Goal: Task Accomplishment & Management: Manage account settings

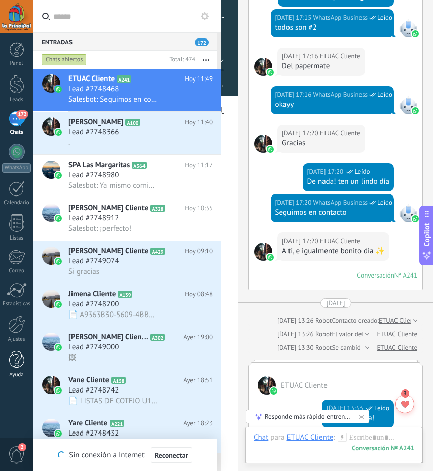
scroll to position [1807, 0]
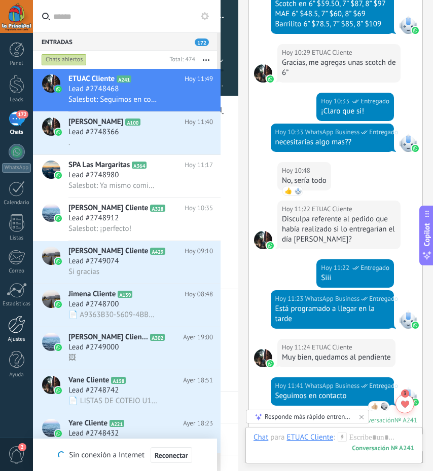
click at [17, 334] on link "Ajustes" at bounding box center [16, 329] width 33 height 27
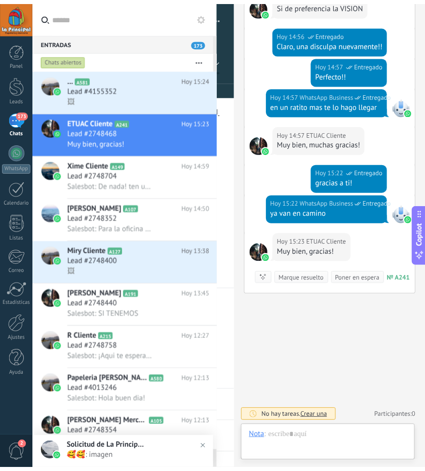
scroll to position [15, 0]
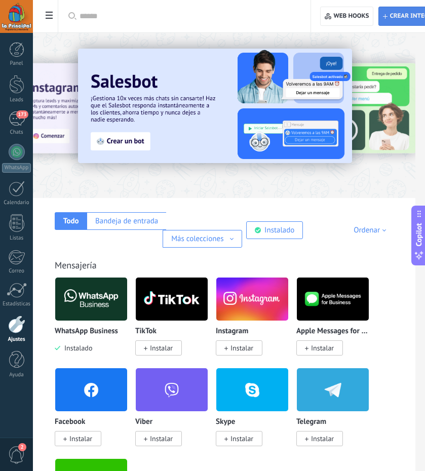
type textarea "**********"
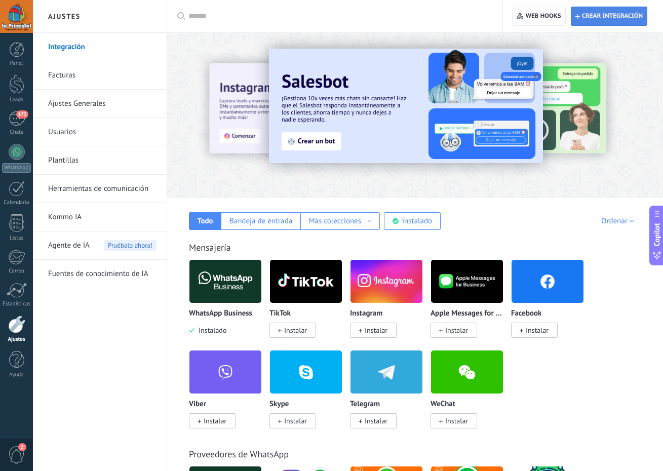
scroll to position [10, 0]
click at [94, 106] on link "Ajustes Generales" at bounding box center [102, 104] width 108 height 28
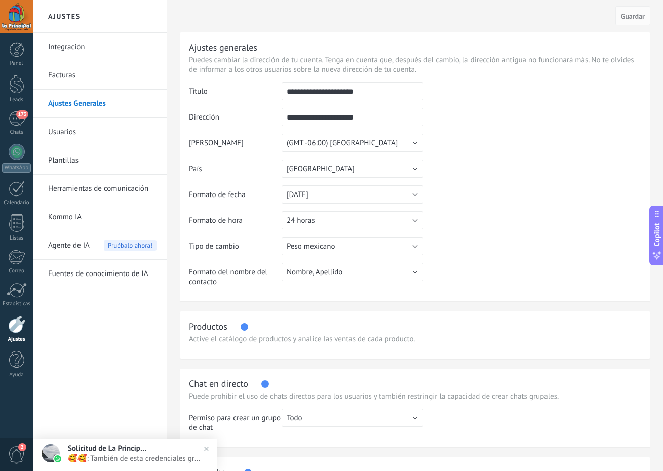
click at [12, 451] on span "2" at bounding box center [16, 455] width 17 height 18
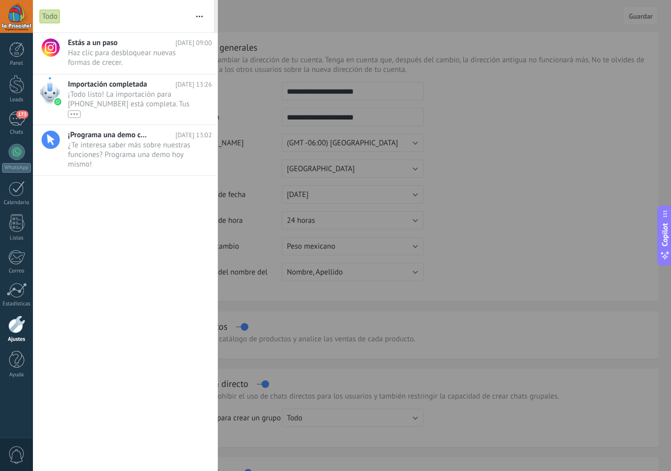
click at [432, 133] on div at bounding box center [335, 235] width 671 height 471
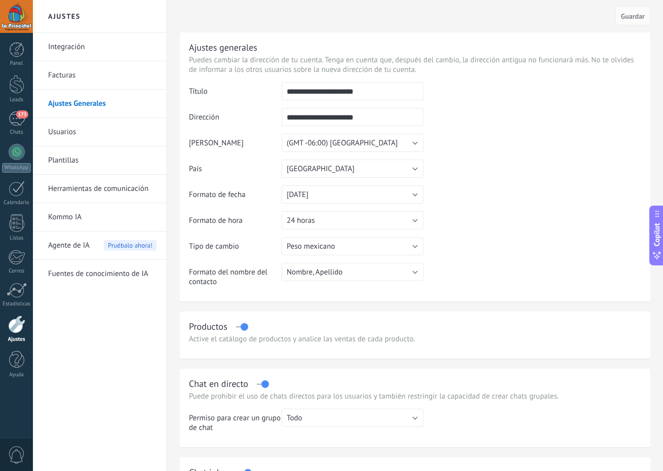
click at [324, 413] on button "Todo" at bounding box center [353, 418] width 142 height 18
click at [324, 413] on li "Todo" at bounding box center [349, 417] width 147 height 17
drag, startPoint x: 399, startPoint y: 91, endPoint x: 264, endPoint y: 88, distance: 134.8
type input "**********"
click at [400, 220] on button "24 horas" at bounding box center [353, 220] width 142 height 18
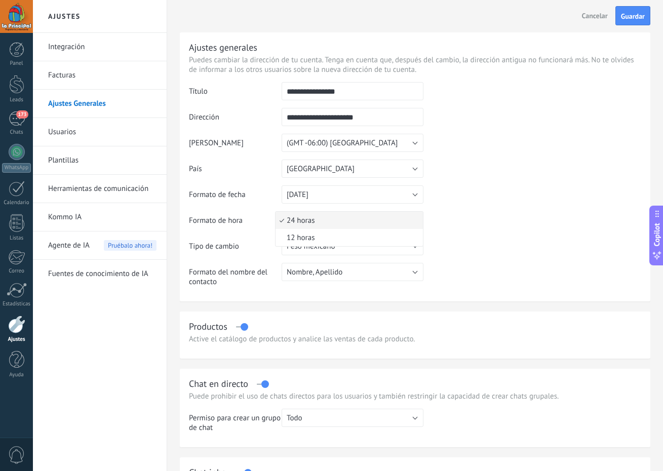
click at [400, 220] on span "24 horas" at bounding box center [348, 221] width 144 height 10
click at [413, 270] on button "Nombre, Apellido" at bounding box center [353, 272] width 142 height 18
click at [413, 270] on span "Nombre, Apellido" at bounding box center [348, 273] width 144 height 10
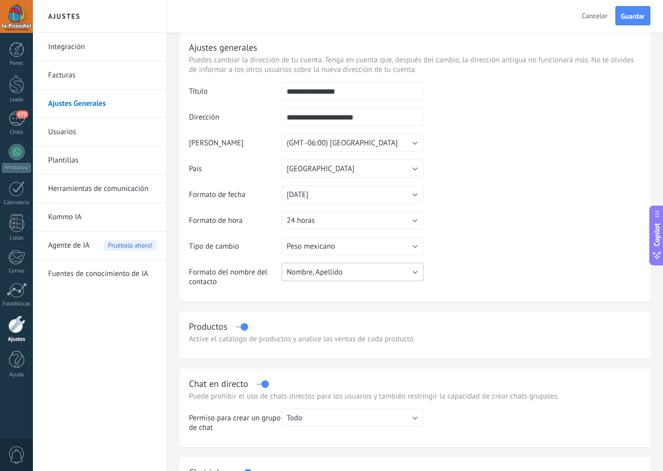
scroll to position [92, 0]
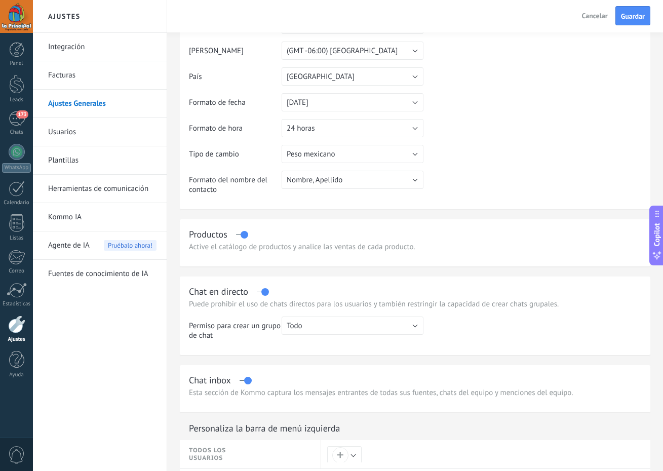
click at [244, 235] on label at bounding box center [242, 235] width 12 height 1
click at [242, 235] on label at bounding box center [242, 235] width 12 height 1
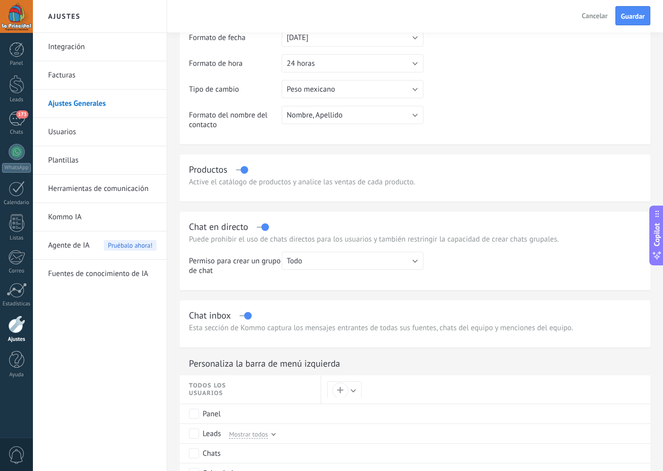
click at [342, 261] on button "Todo" at bounding box center [353, 261] width 142 height 18
click at [342, 261] on span "Todo" at bounding box center [348, 261] width 144 height 10
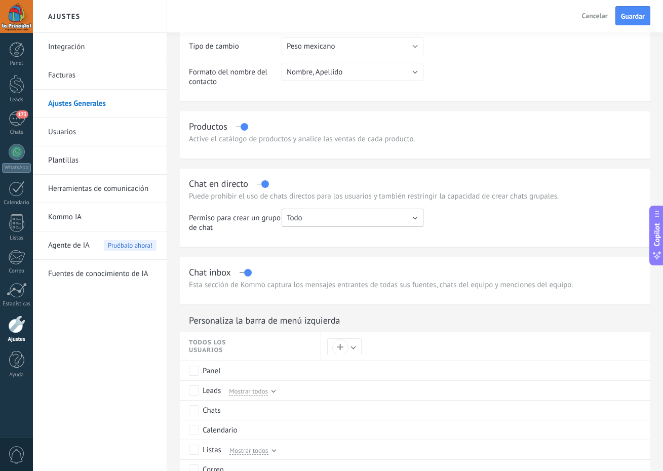
scroll to position [201, 0]
click at [246, 273] on label at bounding box center [246, 272] width 12 height 1
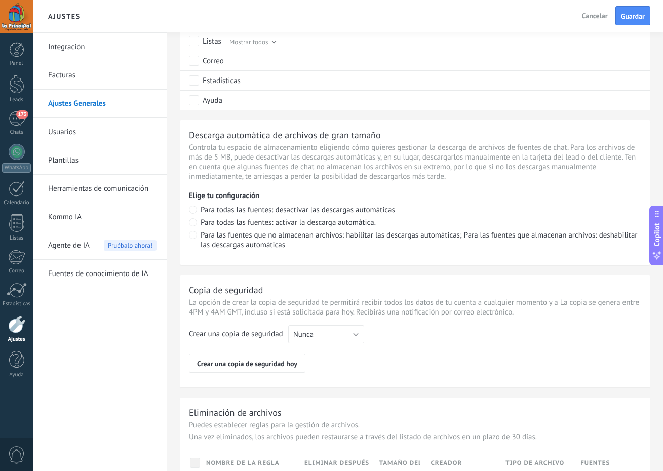
scroll to position [612, 0]
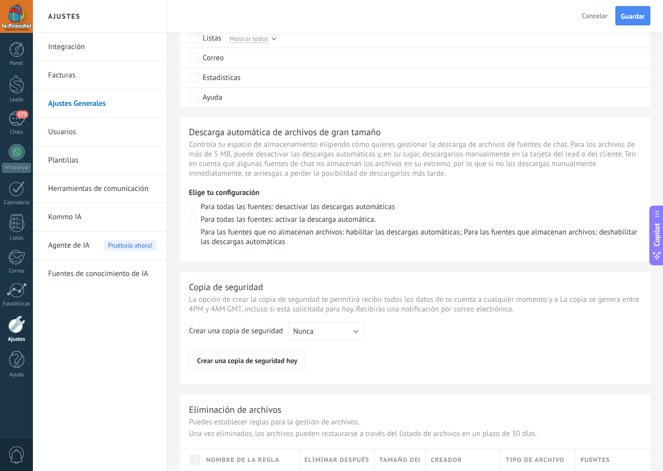
click at [344, 341] on div "Crear una copia de seguridad Nunca Cada semana Cada mes Nunca Crear una copia d…" at bounding box center [415, 346] width 453 height 48
click at [344, 331] on button "Nunca" at bounding box center [326, 331] width 76 height 18
click at [338, 350] on span "Cada semana" at bounding box center [321, 349] width 79 height 10
click at [328, 336] on span "Cada semana" at bounding box center [314, 332] width 43 height 10
click at [330, 331] on span "Nunca" at bounding box center [321, 332] width 79 height 10
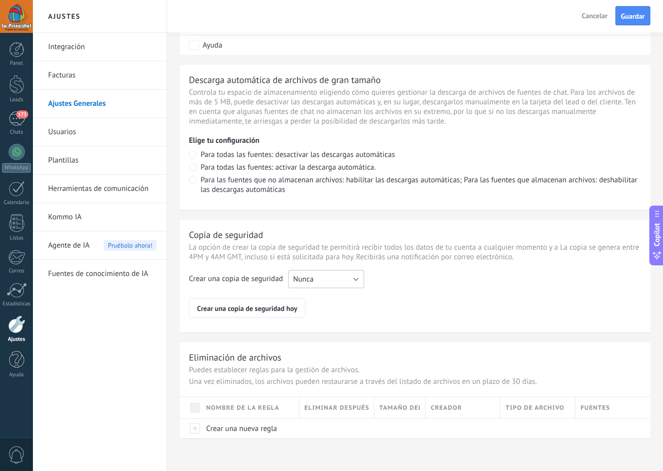
scroll to position [664, 0]
click at [432, 14] on span "Guardar" at bounding box center [633, 16] width 24 height 7
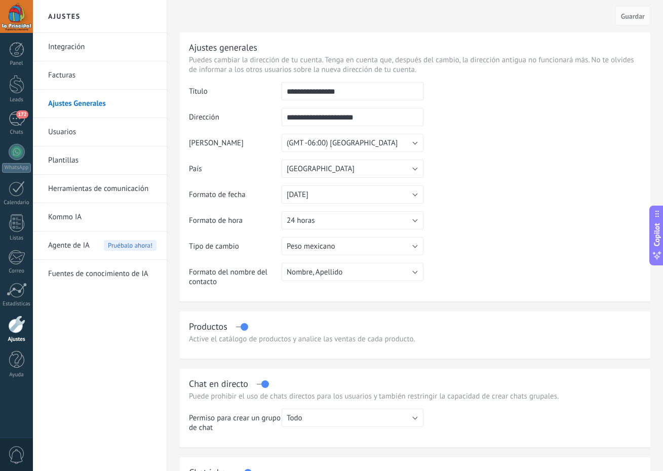
click at [68, 45] on link "Integración" at bounding box center [102, 47] width 108 height 28
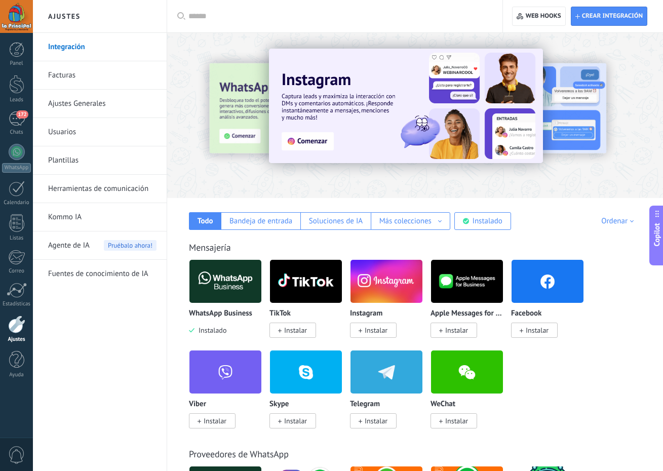
click at [90, 71] on link "Facturas" at bounding box center [102, 75] width 108 height 28
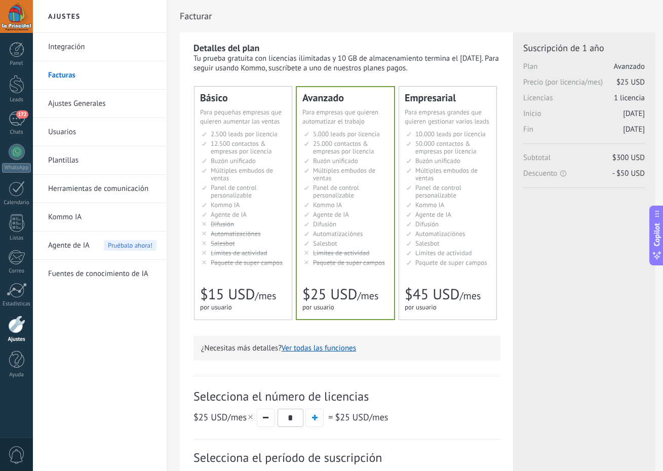
click at [331, 351] on button "Ver todas las funciones" at bounding box center [319, 349] width 74 height 10
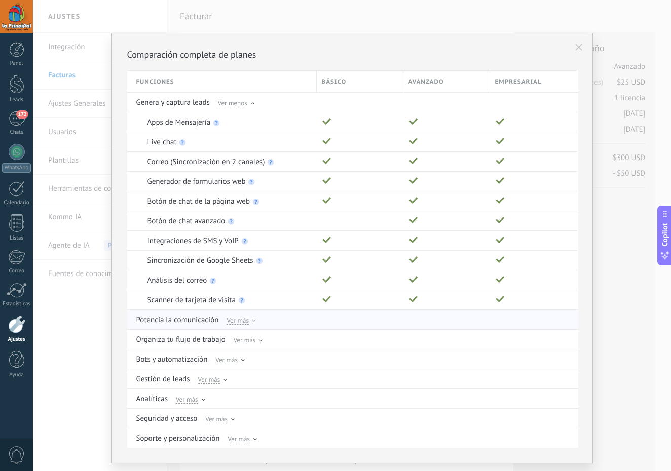
click at [247, 321] on span "Ver más" at bounding box center [238, 320] width 22 height 9
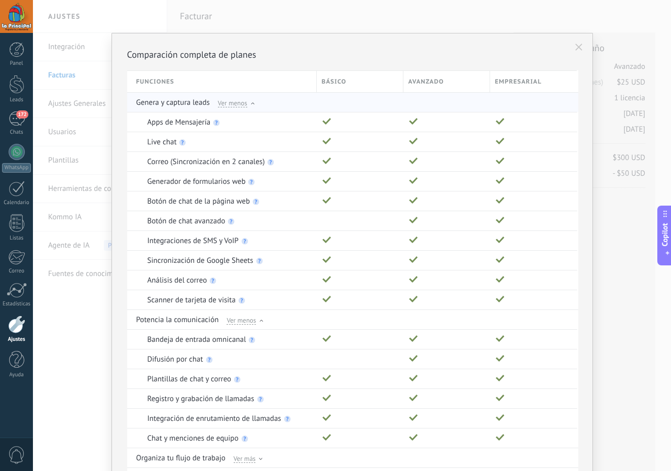
click at [236, 102] on span "Ver menos" at bounding box center [232, 102] width 29 height 9
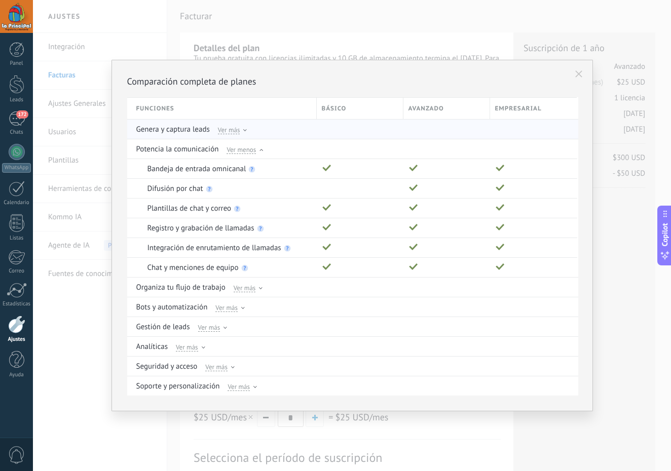
click at [239, 126] on span "Ver más" at bounding box center [229, 129] width 22 height 9
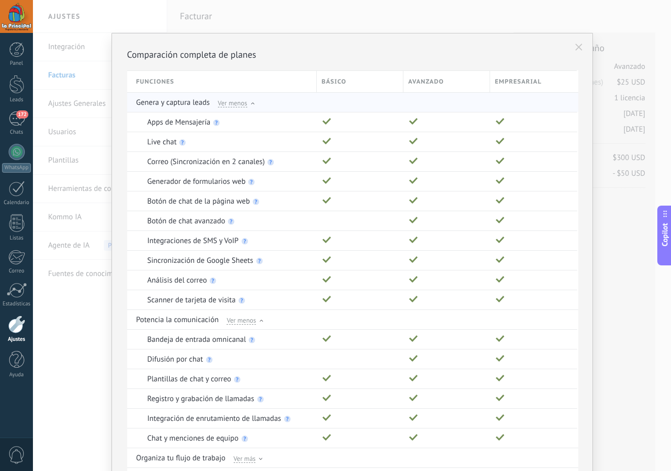
click at [231, 105] on span "Ver menos" at bounding box center [232, 102] width 29 height 9
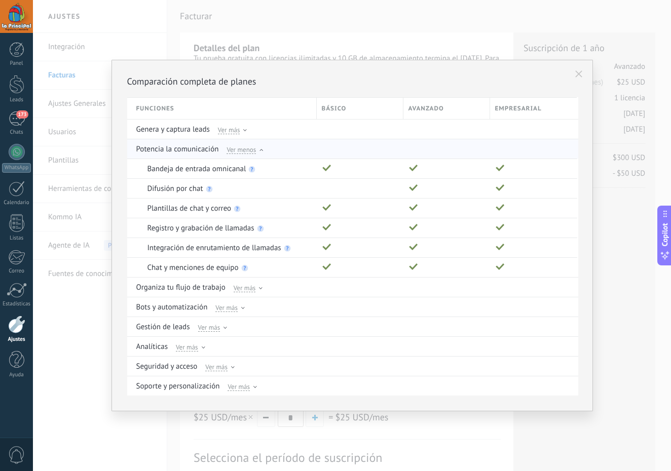
click at [243, 153] on span "Ver menos" at bounding box center [241, 149] width 29 height 9
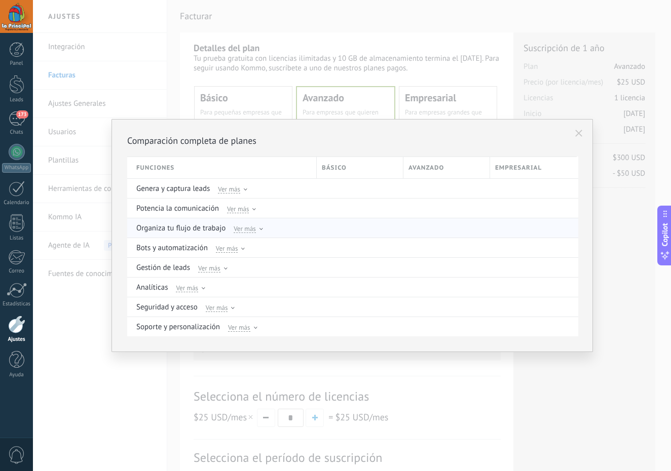
click at [251, 231] on span "Ver más" at bounding box center [245, 228] width 22 height 9
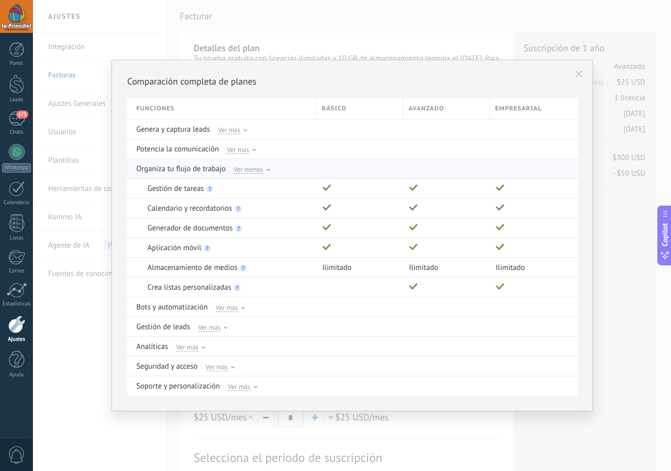
click at [254, 170] on span "Ver menos" at bounding box center [248, 169] width 29 height 9
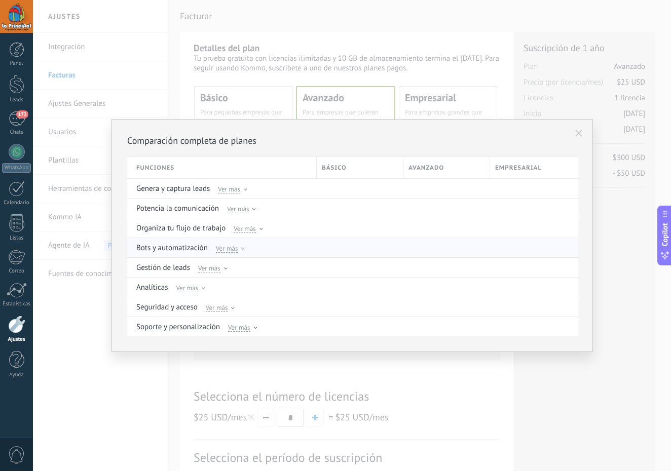
click at [234, 244] on span "Ver más" at bounding box center [227, 248] width 22 height 9
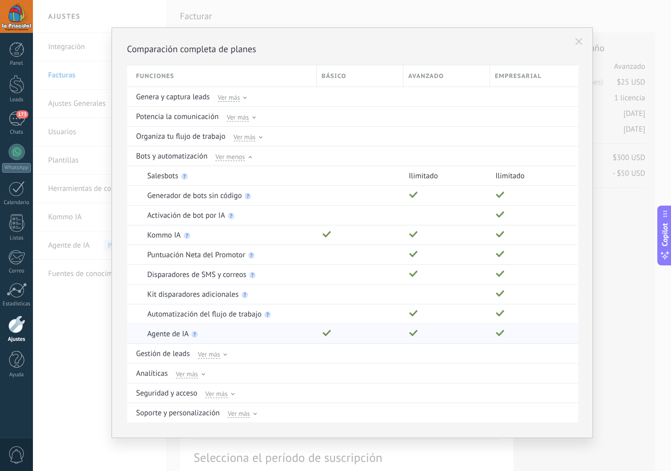
scroll to position [6, 0]
click at [211, 354] on span "Ver más" at bounding box center [209, 354] width 22 height 9
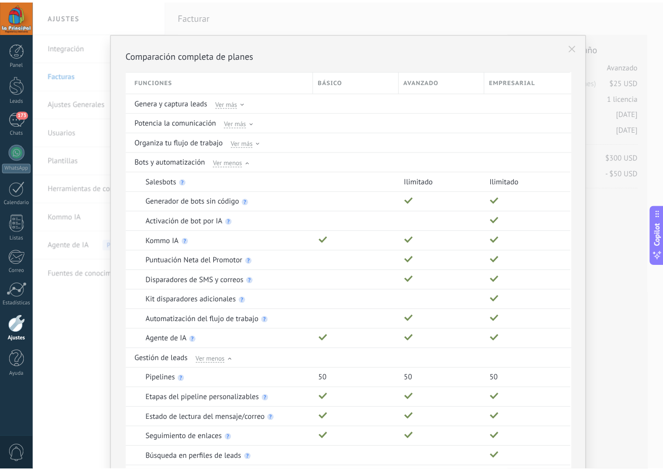
scroll to position [0, 0]
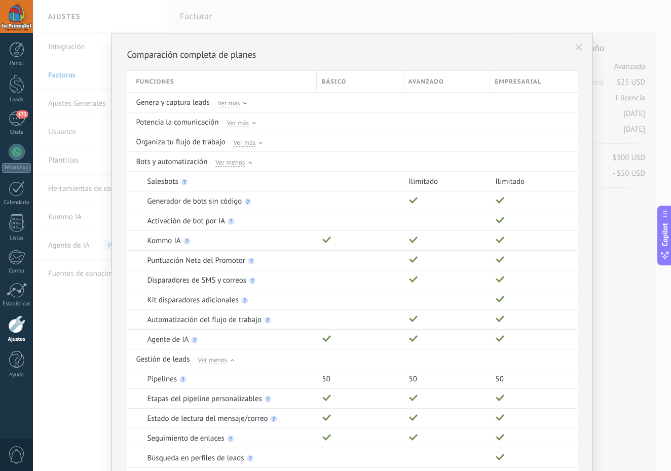
click at [66, 68] on div "Comparación completa de planes Funciones Básico Avanzado Empresarial Genera y c…" at bounding box center [352, 235] width 638 height 471
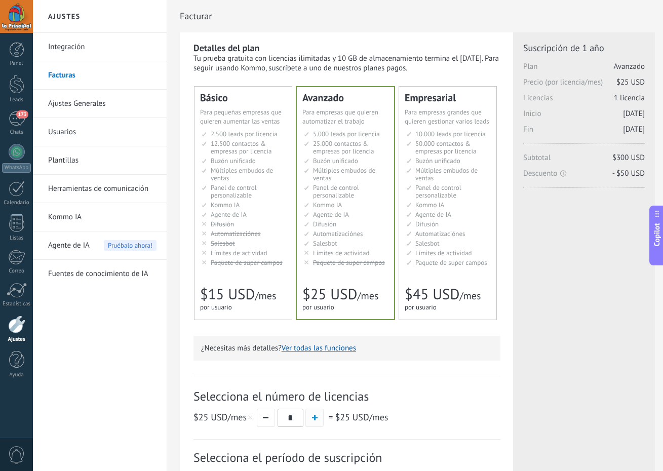
click at [315, 420] on span "button" at bounding box center [315, 418] width 6 height 6
type input "*"
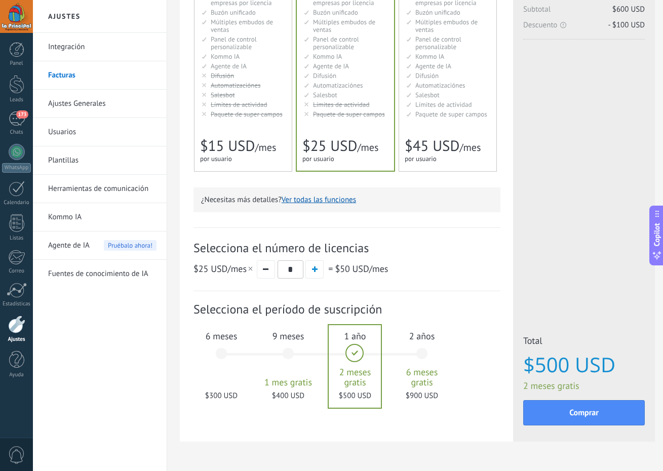
scroll to position [145, 0]
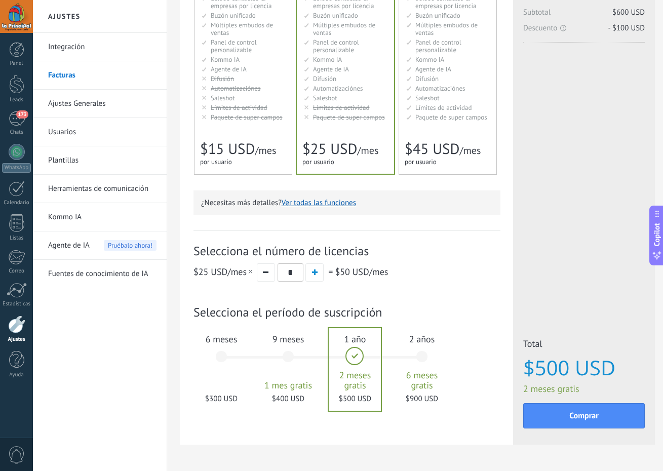
click at [99, 111] on link "Ajustes Generales" at bounding box center [102, 104] width 108 height 28
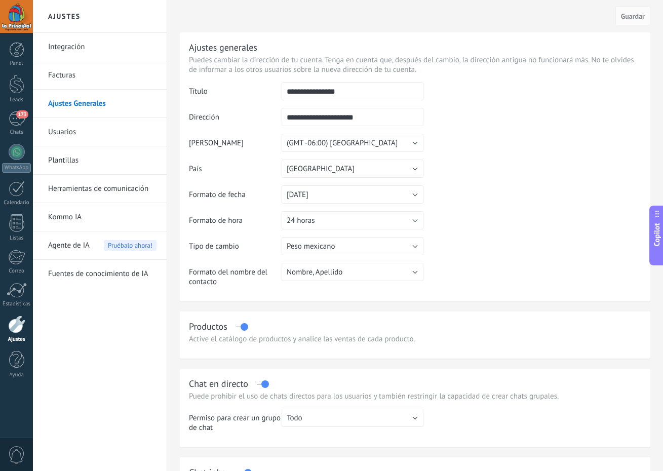
click at [88, 130] on link "Usuarios" at bounding box center [102, 132] width 108 height 28
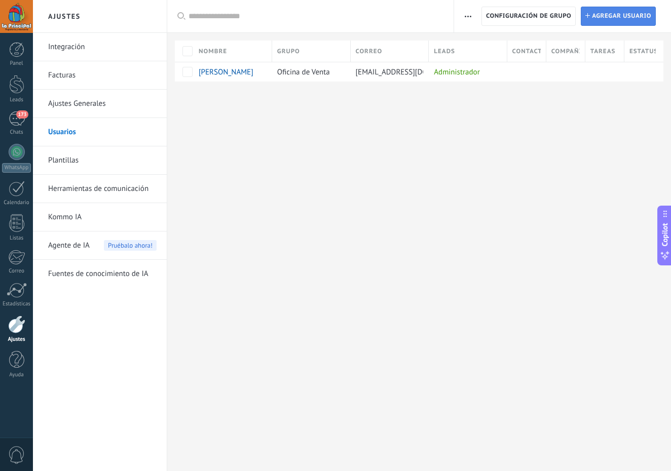
click at [636, 13] on span "Agregar usuario" at bounding box center [621, 16] width 59 height 18
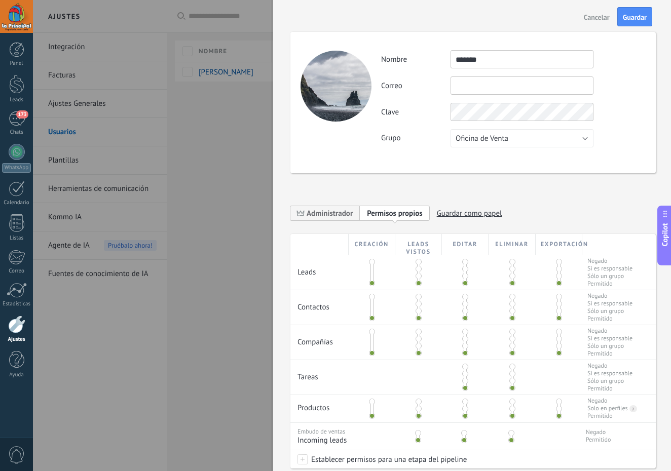
type input "*******"
type input "**********"
click at [529, 140] on button "Oficina de Venta" at bounding box center [522, 138] width 143 height 18
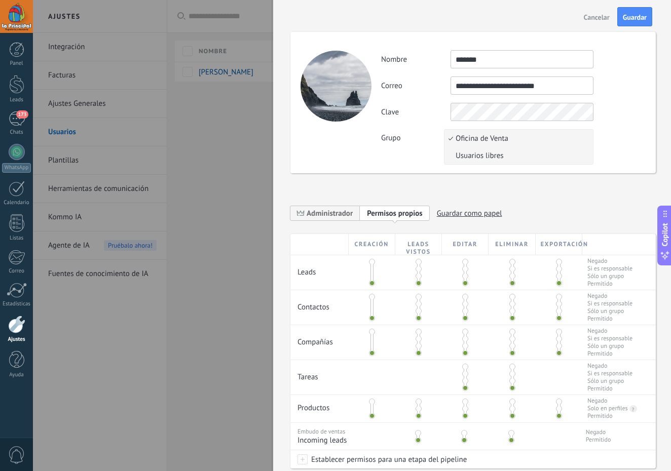
click at [525, 154] on span "Usuarios libres" at bounding box center [516, 156] width 145 height 10
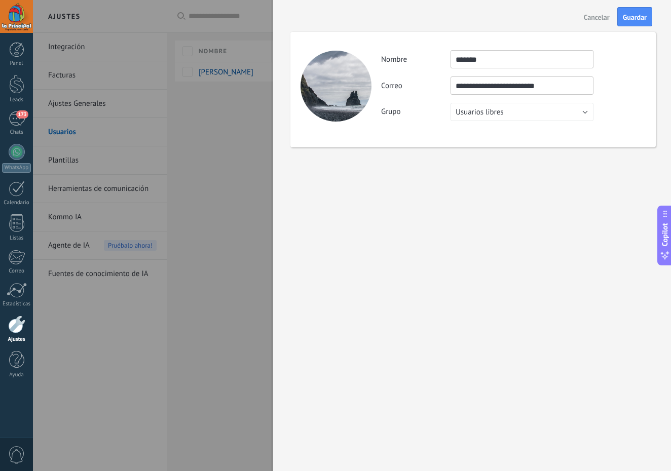
click at [526, 113] on button "Usuarios libres" at bounding box center [522, 112] width 143 height 18
click at [519, 109] on span "Oficina de Venta" at bounding box center [516, 112] width 145 height 10
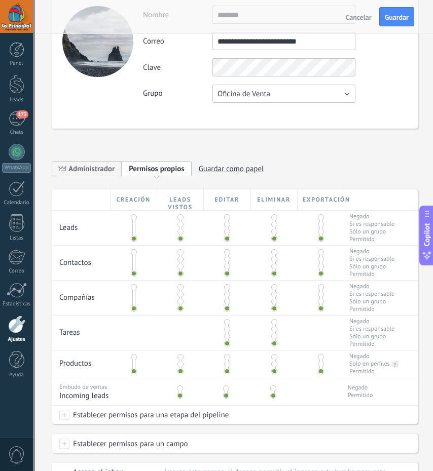
scroll to position [55, 0]
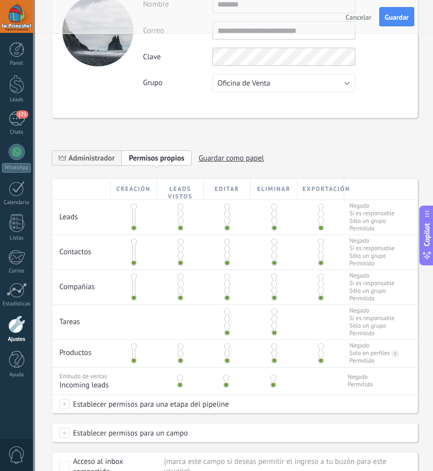
click at [224, 213] on span at bounding box center [227, 214] width 6 height 6
click at [273, 208] on span at bounding box center [274, 207] width 6 height 6
click at [318, 206] on span at bounding box center [321, 207] width 6 height 6
click at [318, 241] on span at bounding box center [321, 242] width 6 height 6
click at [274, 241] on span at bounding box center [274, 242] width 6 height 6
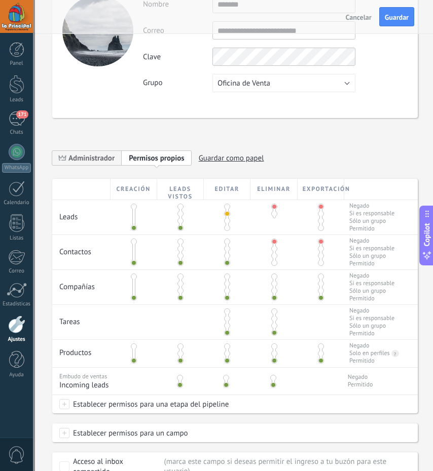
click at [227, 247] on span at bounding box center [227, 249] width 6 height 6
click at [226, 283] on span at bounding box center [227, 284] width 6 height 6
click at [271, 276] on span at bounding box center [274, 277] width 6 height 6
click at [319, 278] on span at bounding box center [321, 277] width 6 height 6
click at [225, 318] on span at bounding box center [227, 319] width 6 height 6
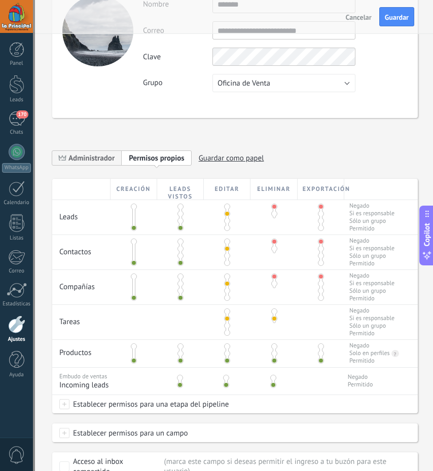
click at [180, 377] on span at bounding box center [180, 378] width 6 height 6
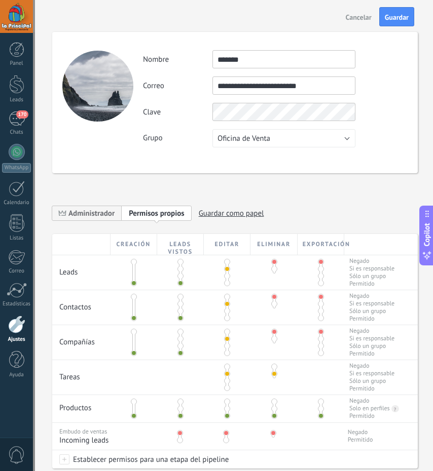
scroll to position [0, 0]
click at [366, 107] on div "Clave" at bounding box center [275, 112] width 264 height 18
click at [397, 10] on button "Guardar" at bounding box center [396, 16] width 35 height 19
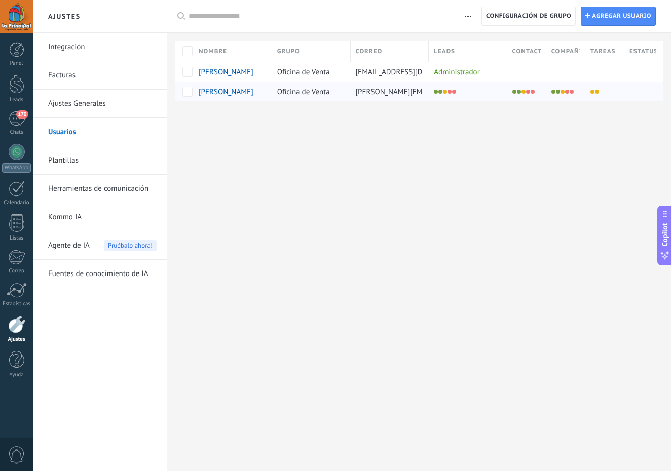
click at [256, 87] on div "Denisse" at bounding box center [230, 91] width 73 height 19
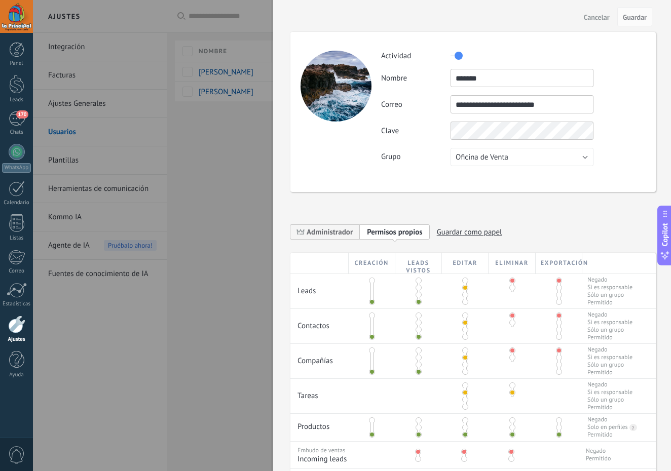
click at [458, 57] on label at bounding box center [457, 56] width 12 height 16
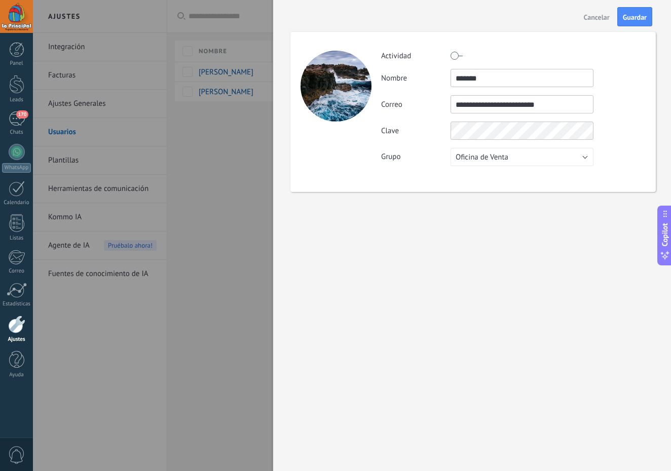
click at [458, 57] on label at bounding box center [457, 56] width 12 height 16
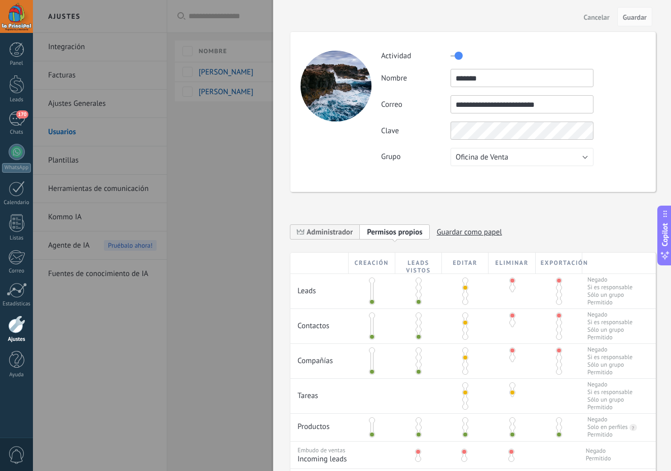
click at [601, 17] on span "Cancelar" at bounding box center [597, 17] width 26 height 7
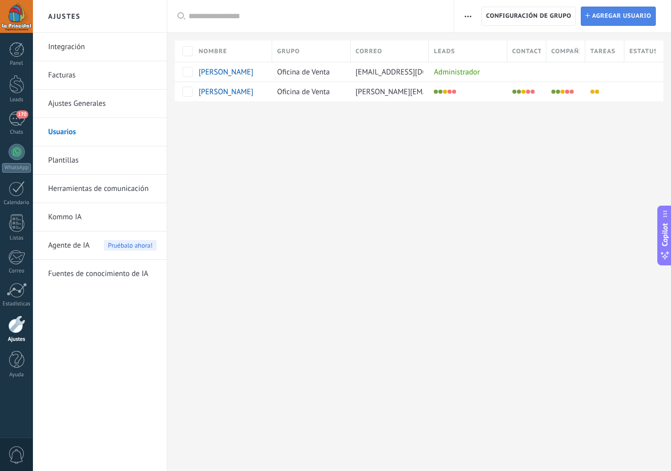
click at [618, 16] on span "Agregar usuario" at bounding box center [621, 16] width 59 height 18
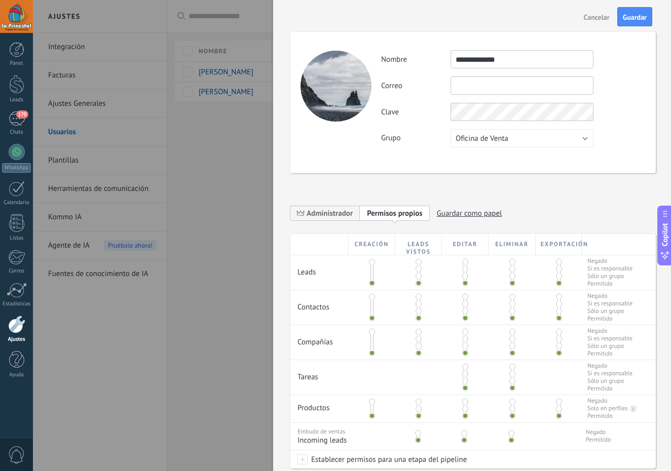
type input "**********"
click at [635, 123] on div "**********" at bounding box center [513, 98] width 264 height 97
click at [465, 267] on span at bounding box center [465, 269] width 6 height 6
click at [512, 261] on span at bounding box center [512, 262] width 6 height 6
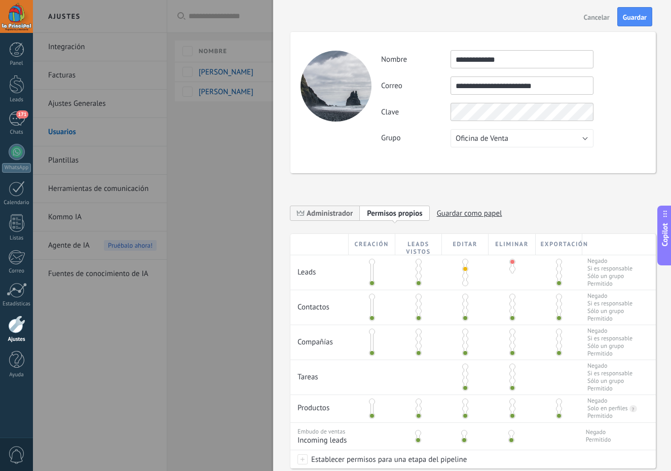
click at [556, 261] on span at bounding box center [559, 262] width 6 height 6
click at [464, 306] on span at bounding box center [465, 304] width 6 height 6
click at [511, 296] on span at bounding box center [512, 297] width 6 height 6
click at [556, 298] on span at bounding box center [559, 297] width 6 height 6
click at [465, 338] on span at bounding box center [465, 339] width 6 height 6
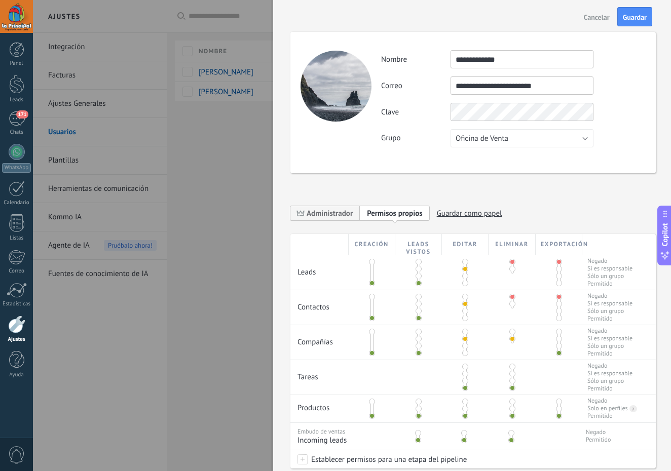
click at [511, 332] on span at bounding box center [512, 332] width 6 height 6
click at [556, 332] on span at bounding box center [559, 332] width 6 height 6
click at [464, 373] on span at bounding box center [465, 374] width 6 height 6
click at [416, 432] on span at bounding box center [418, 433] width 6 height 6
click at [632, 17] on span "Guardar" at bounding box center [635, 17] width 24 height 7
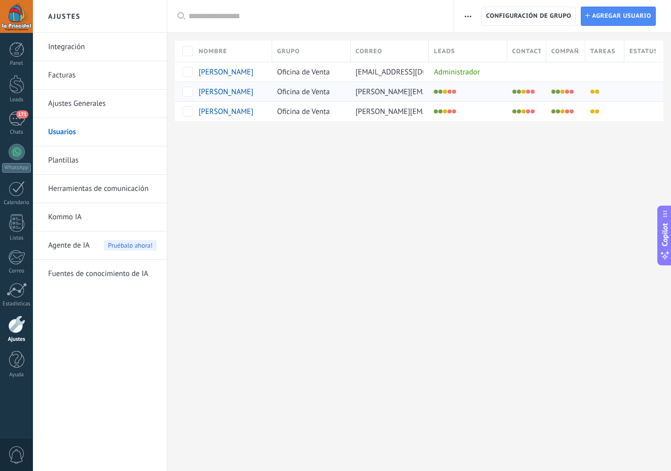
click at [231, 93] on div "Denisse" at bounding box center [227, 91] width 57 height 9
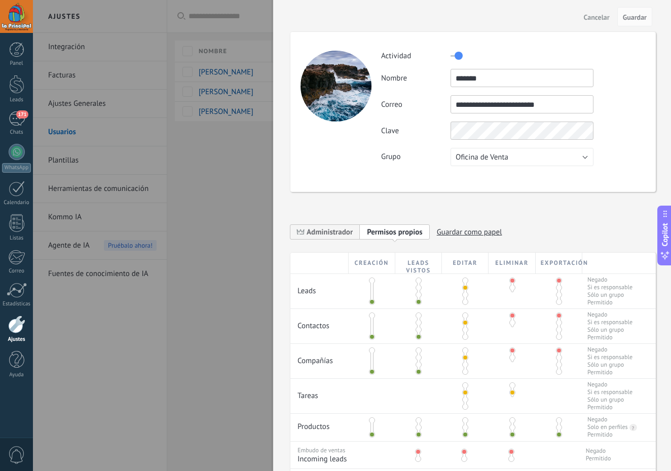
click at [500, 80] on input "*******" at bounding box center [522, 78] width 143 height 18
type input "**********"
click at [625, 10] on button "Guardar" at bounding box center [634, 16] width 35 height 19
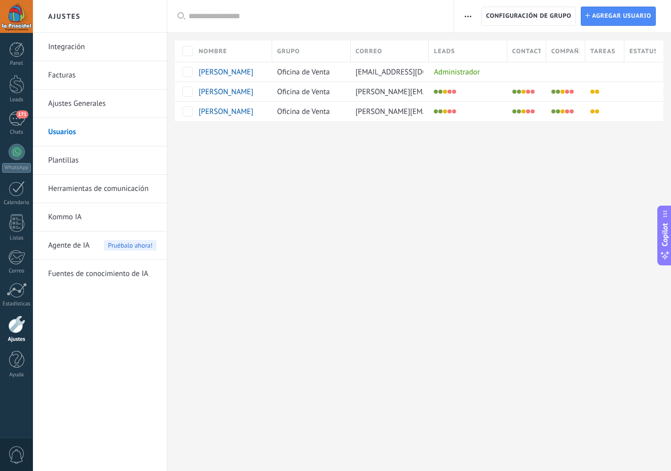
click at [355, 265] on div "Ajustes Integración Facturas Ajustes Generales Usuarios Plantillas Herramientas…" at bounding box center [352, 235] width 638 height 471
click at [244, 70] on span "[PERSON_NAME] [PERSON_NAME]" at bounding box center [254, 72] width 111 height 10
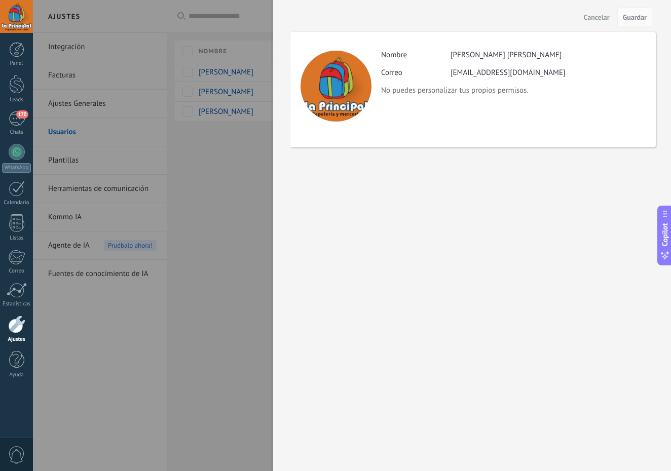
click at [596, 14] on span "Cancelar" at bounding box center [597, 17] width 26 height 7
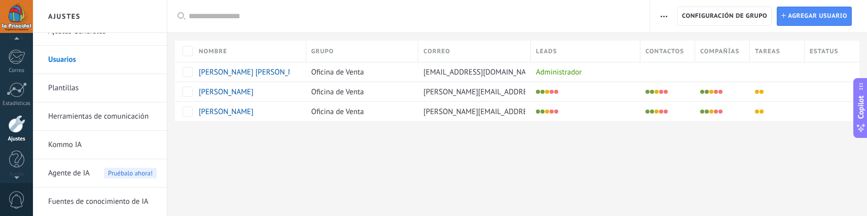
click at [16, 128] on div at bounding box center [16, 124] width 17 height 18
